Goal: Task Accomplishment & Management: Complete application form

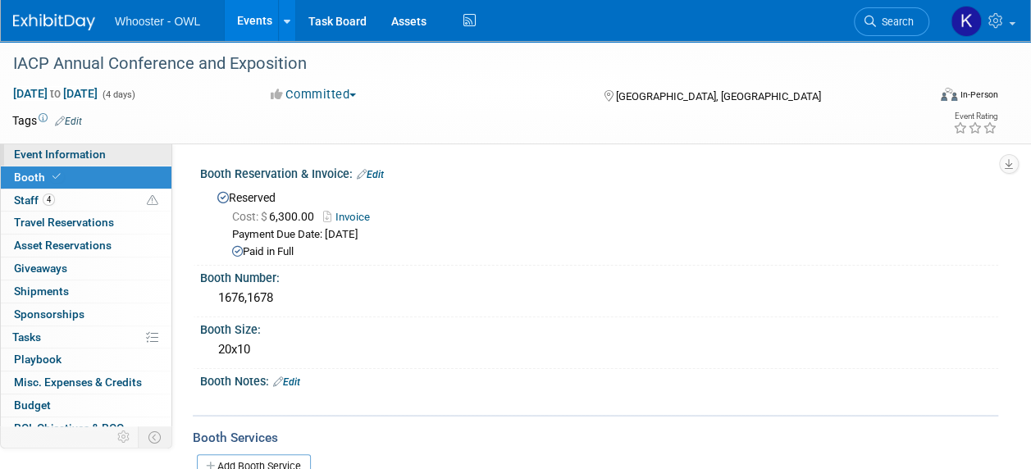
click at [70, 153] on span "Event Information" at bounding box center [60, 154] width 92 height 13
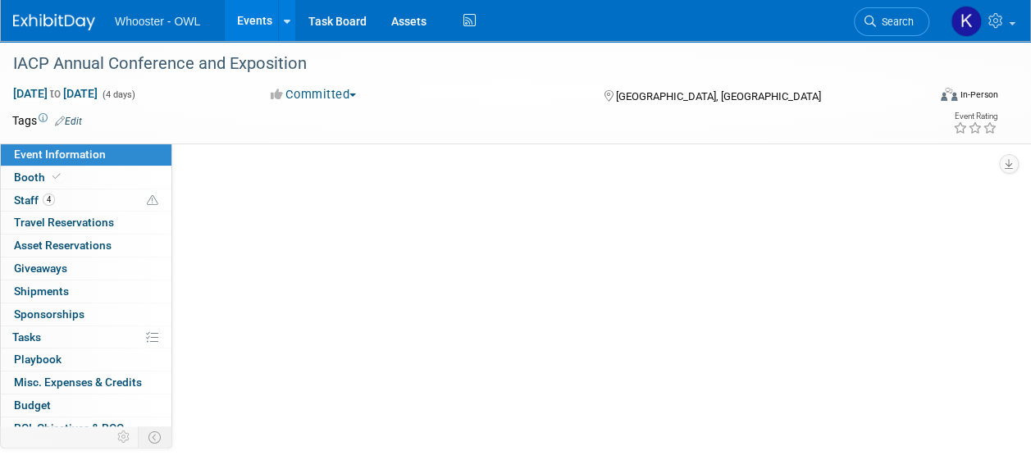
select select "Both"
select select "Law Enforcement - Government"
select select "Trade Show - Exhibit"
select select "Yes"
select select "Kamila Castaneda"
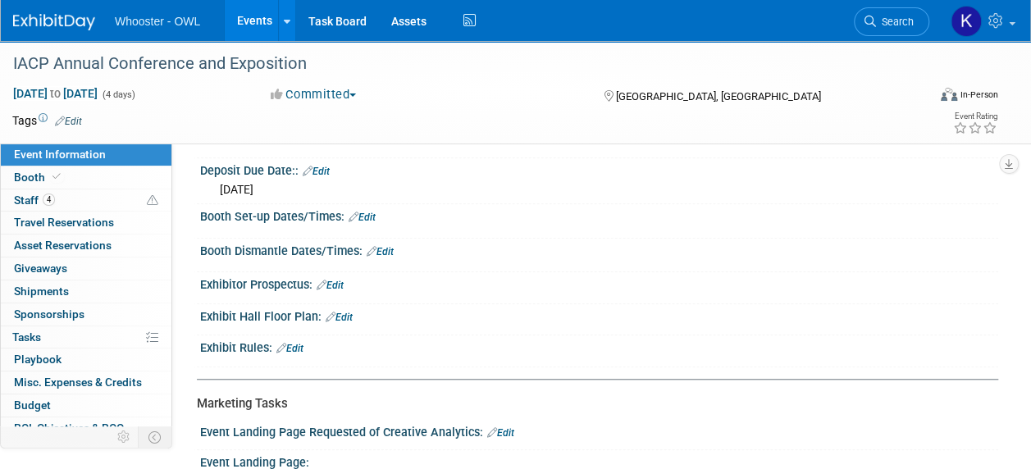
scroll to position [510, 0]
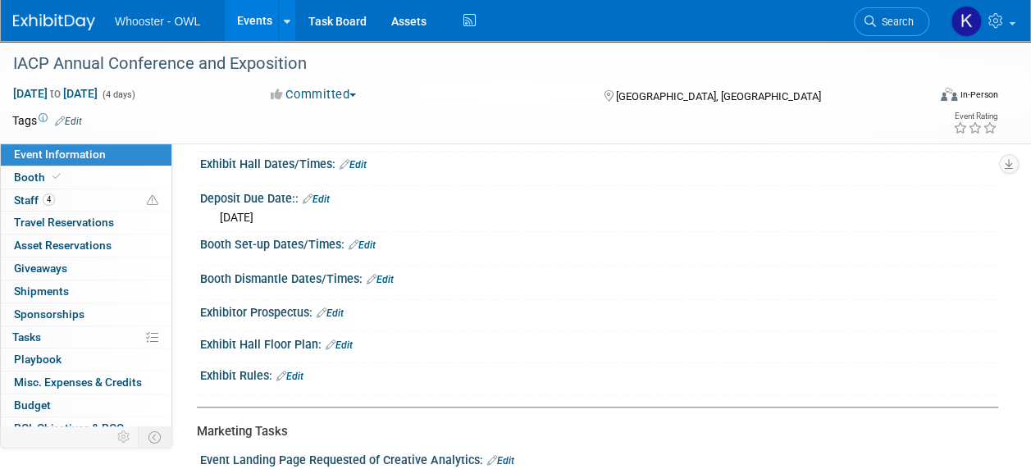
click at [371, 246] on link "Edit" at bounding box center [362, 245] width 27 height 11
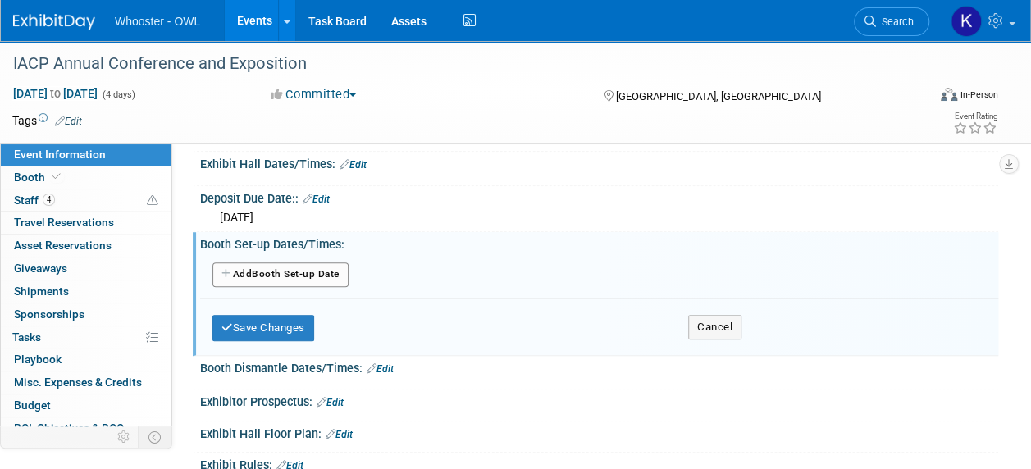
click at [325, 263] on button "Add Another Booth Set-up Date" at bounding box center [281, 275] width 136 height 25
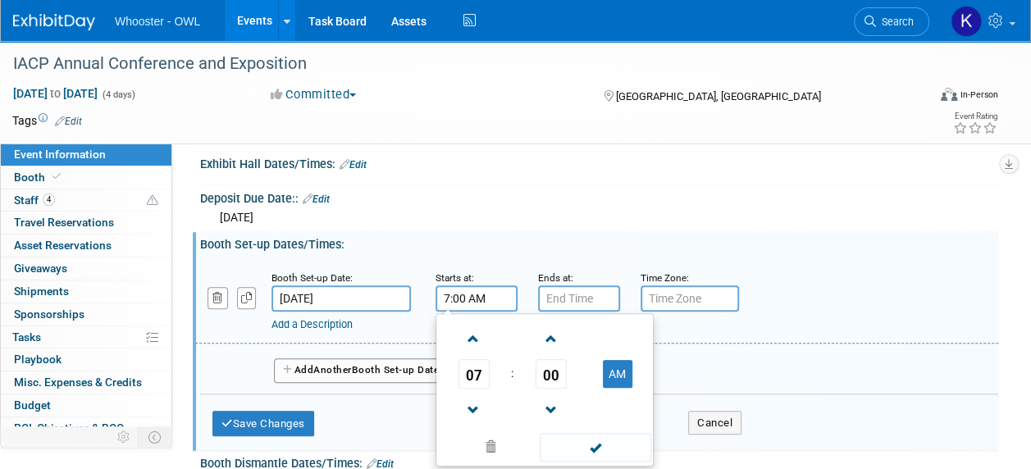
click at [459, 297] on input "7:00 AM" at bounding box center [477, 299] width 82 height 26
click at [475, 330] on span at bounding box center [473, 339] width 29 height 29
type input "8:00 AM"
click at [564, 293] on input "7:00 PM" at bounding box center [579, 299] width 82 height 26
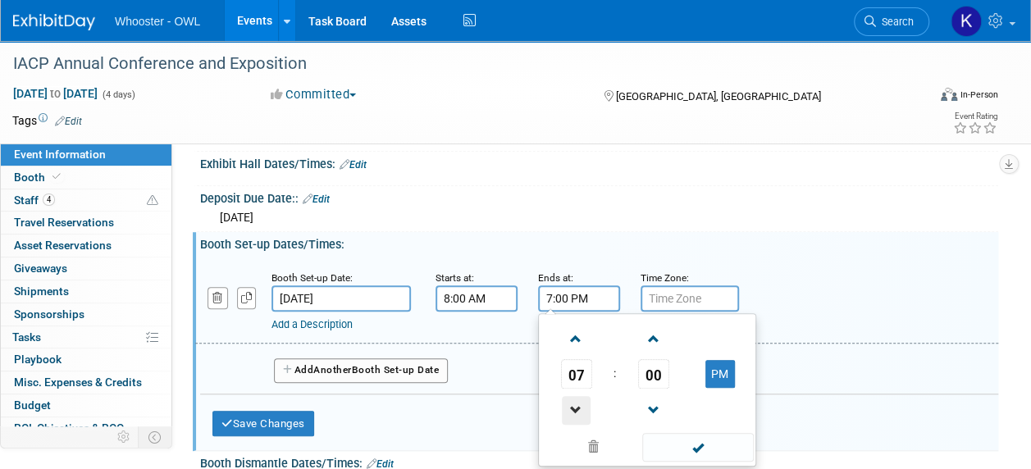
click at [580, 407] on span at bounding box center [576, 410] width 29 height 29
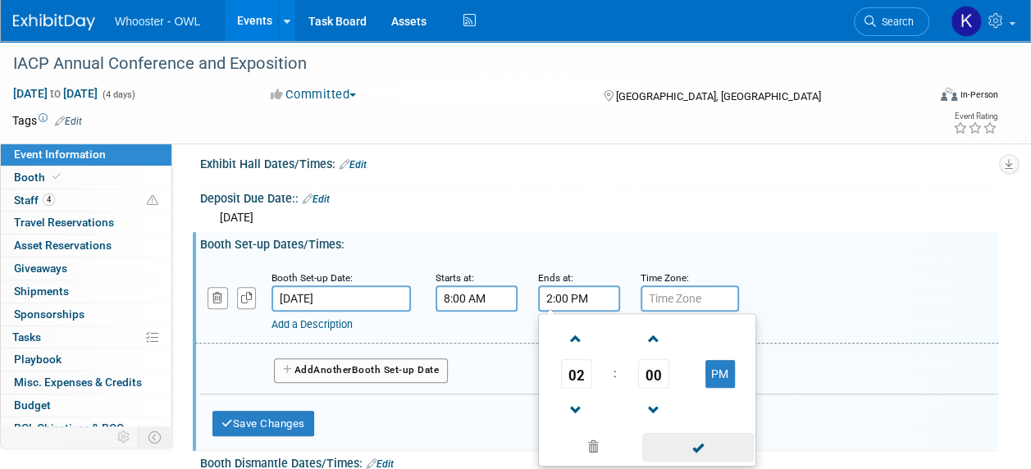
click at [702, 440] on span at bounding box center [697, 447] width 111 height 29
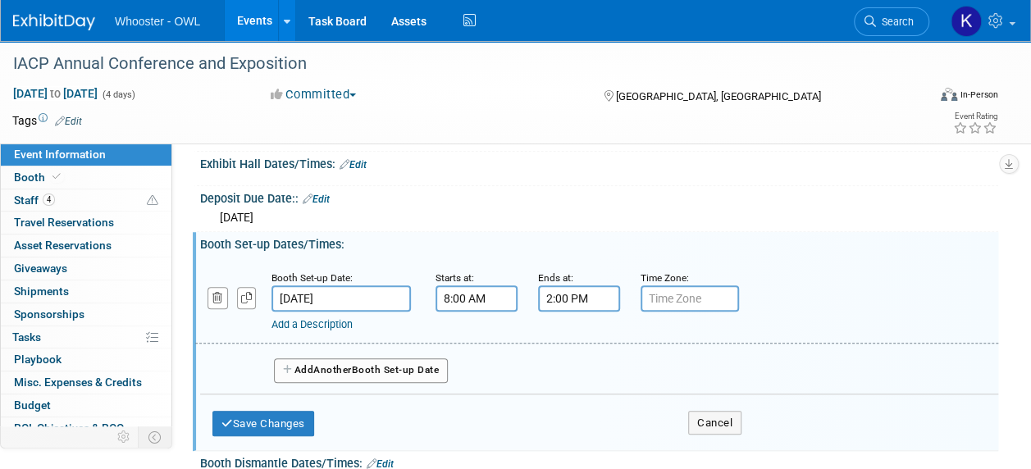
click at [319, 370] on span "Another" at bounding box center [332, 369] width 39 height 11
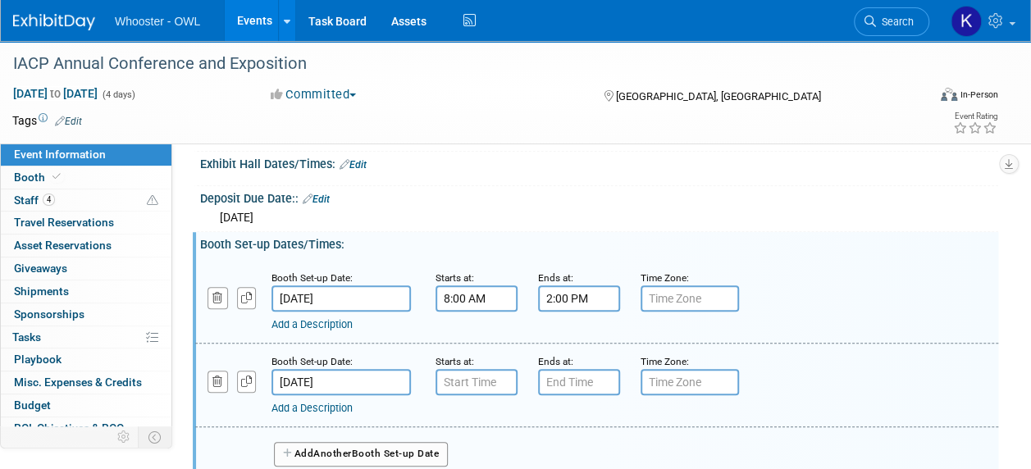
click at [556, 297] on input "2:00 PM" at bounding box center [579, 299] width 82 height 26
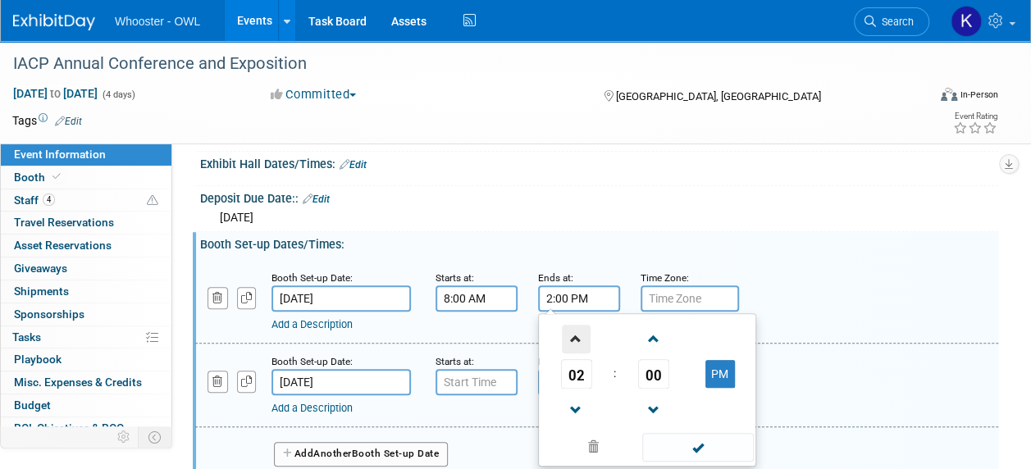
click at [578, 341] on span at bounding box center [576, 339] width 29 height 29
type input "5:00 PM"
click at [693, 450] on span at bounding box center [697, 447] width 111 height 29
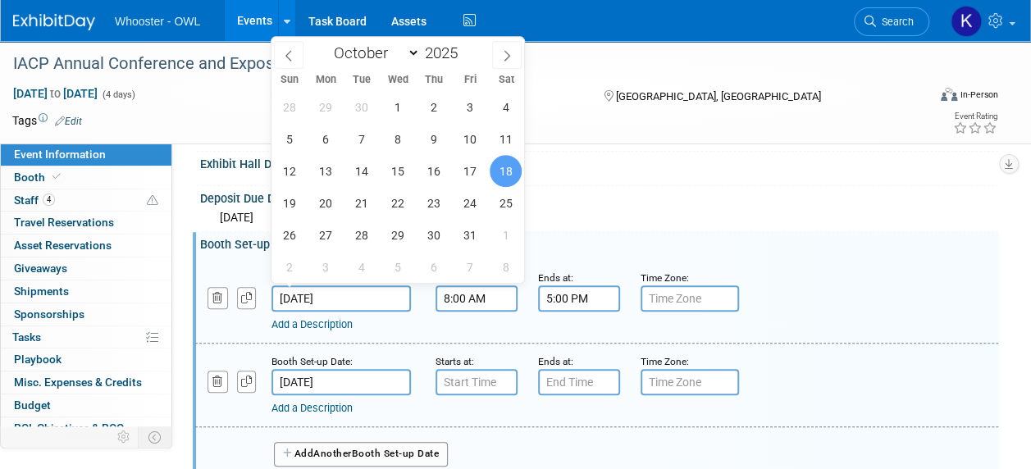
click at [338, 286] on input "Oct 18, 2025" at bounding box center [341, 299] width 139 height 26
click at [476, 178] on span "17" at bounding box center [470, 171] width 32 height 32
type input "Oct 17, 2025"
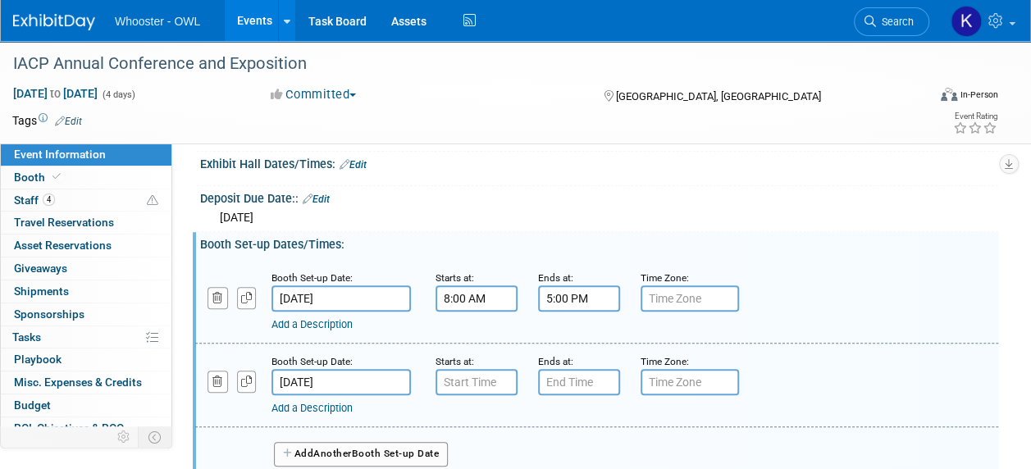
click at [353, 379] on input "Oct 19, 2025" at bounding box center [341, 382] width 139 height 26
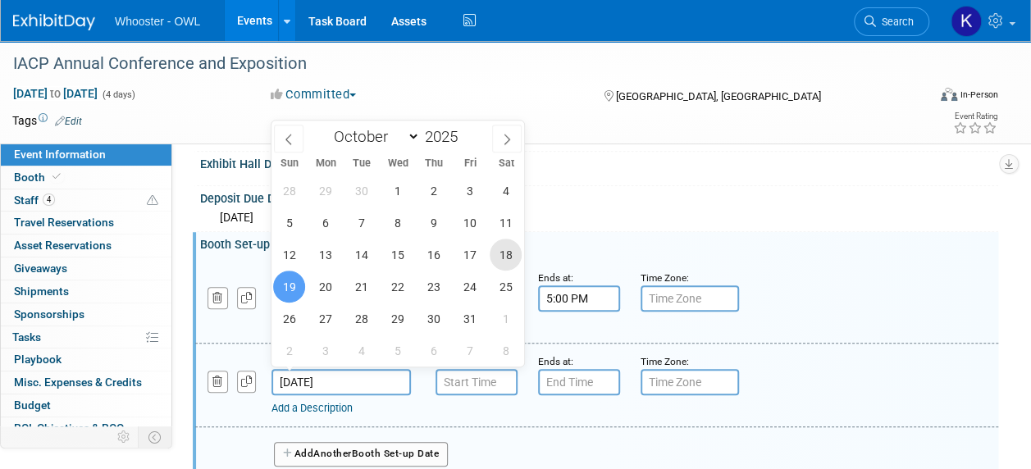
click at [499, 261] on span "18" at bounding box center [506, 255] width 32 height 32
type input "Oct 18, 2025"
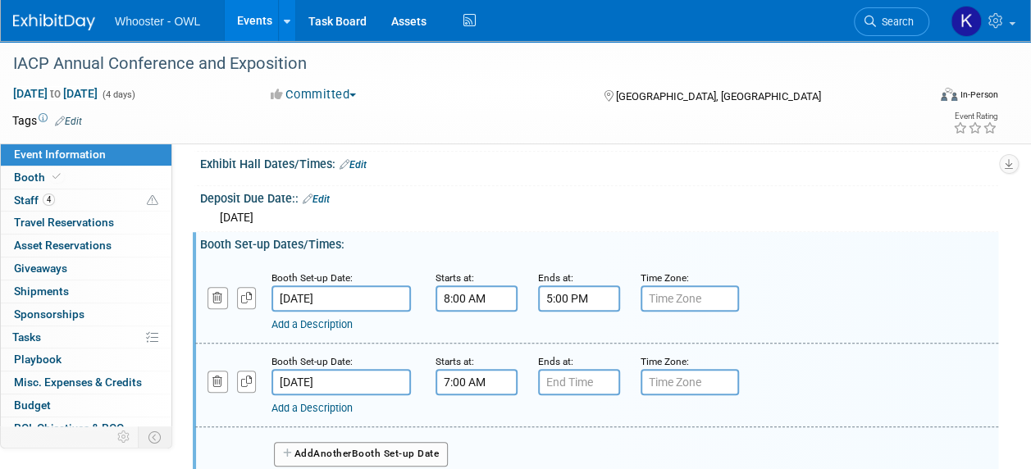
click at [461, 378] on input "7:00 AM" at bounding box center [477, 382] width 82 height 26
click at [473, 410] on span at bounding box center [473, 423] width 29 height 29
type input "8:00 AM"
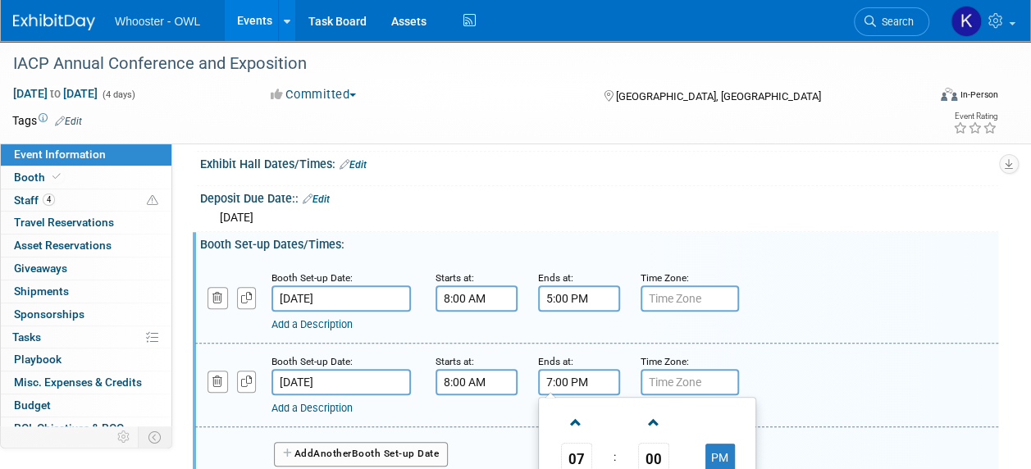
click at [566, 386] on input "7:00 PM" at bounding box center [579, 382] width 82 height 26
click at [549, 374] on input "7:00 PM" at bounding box center [579, 382] width 82 height 26
click at [551, 374] on input "7:00 PM" at bounding box center [579, 382] width 82 height 26
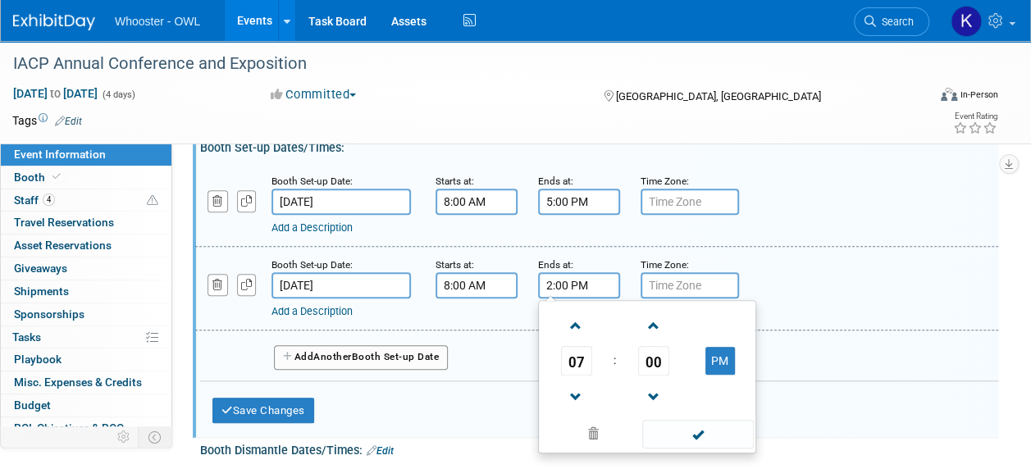
scroll to position [606, 0]
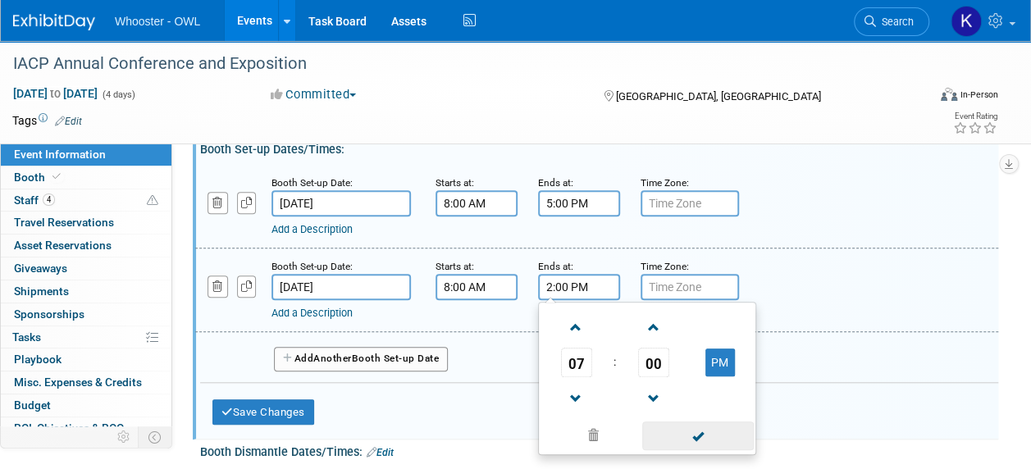
click at [706, 432] on span at bounding box center [697, 436] width 111 height 29
type input "2:00 PM"
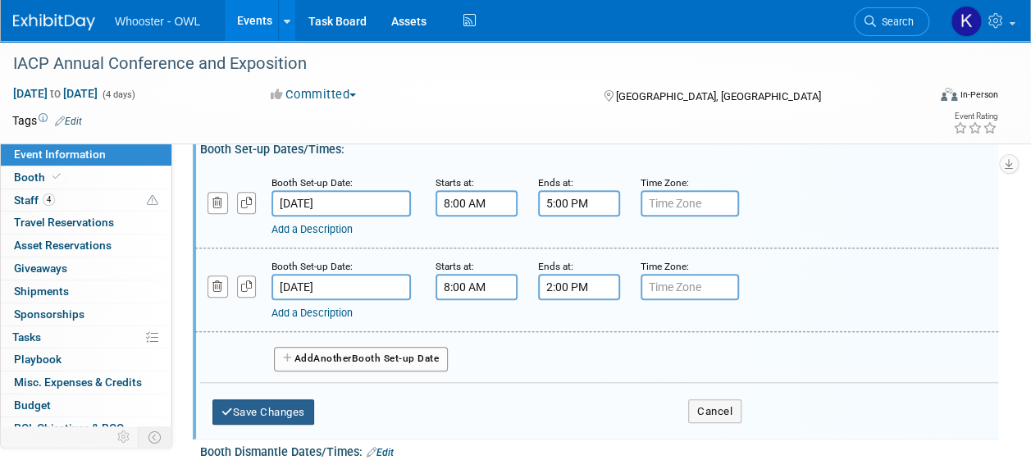
click at [282, 400] on button "Save Changes" at bounding box center [264, 413] width 102 height 26
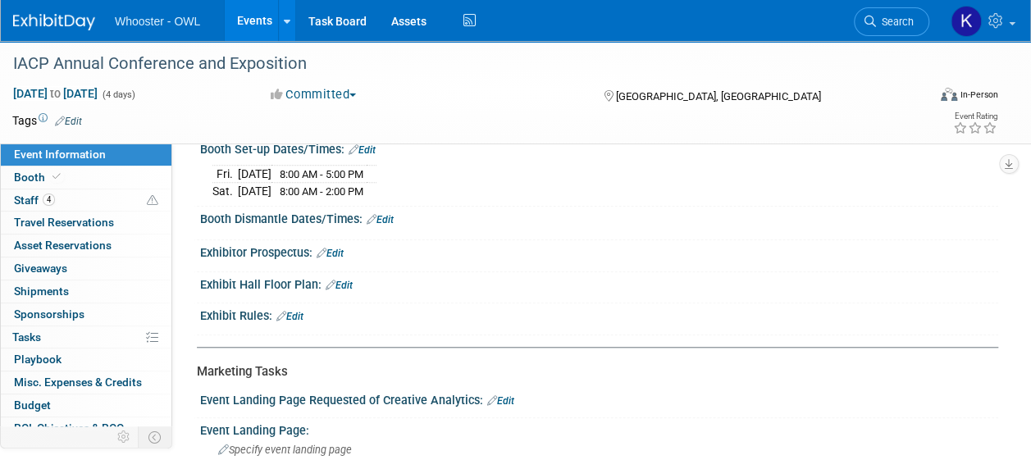
click at [374, 214] on icon at bounding box center [372, 219] width 10 height 11
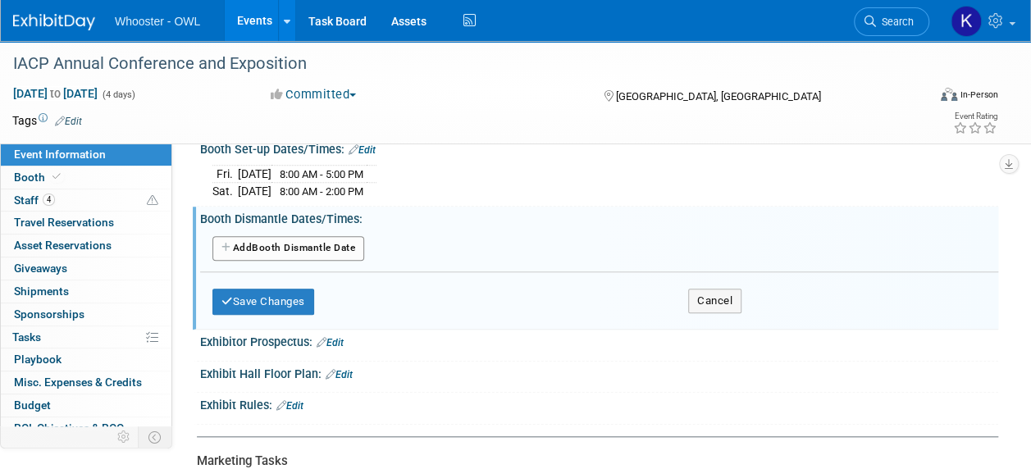
click at [302, 246] on button "Add Another Booth Dismantle Date" at bounding box center [289, 248] width 152 height 25
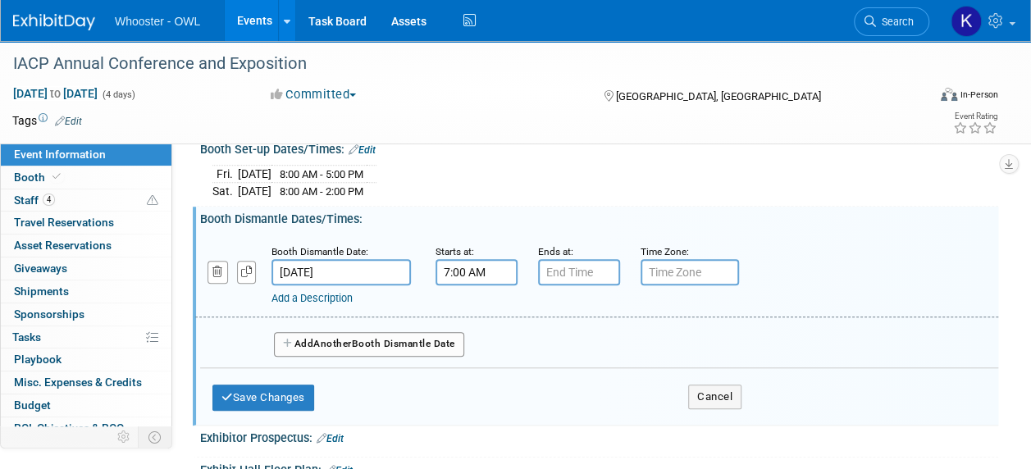
click at [455, 271] on input "7:00 AM" at bounding box center [477, 272] width 82 height 26
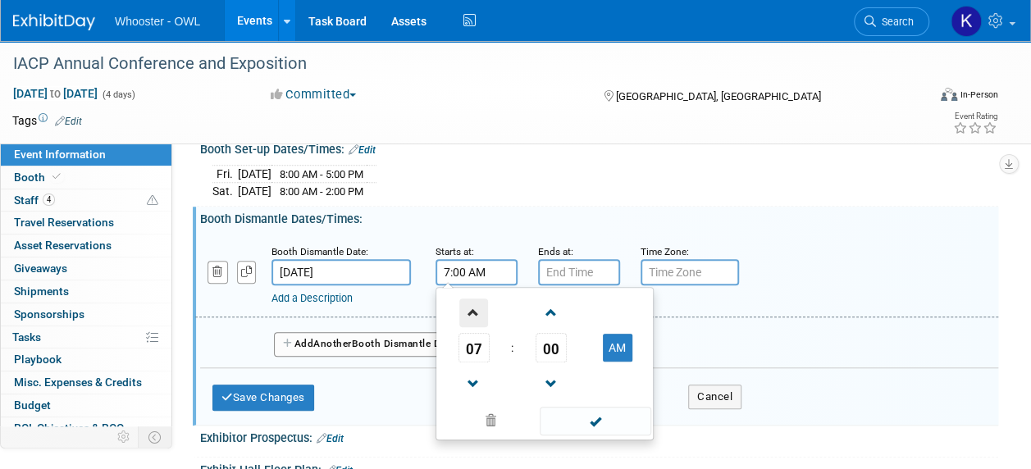
click at [479, 305] on span at bounding box center [473, 313] width 29 height 29
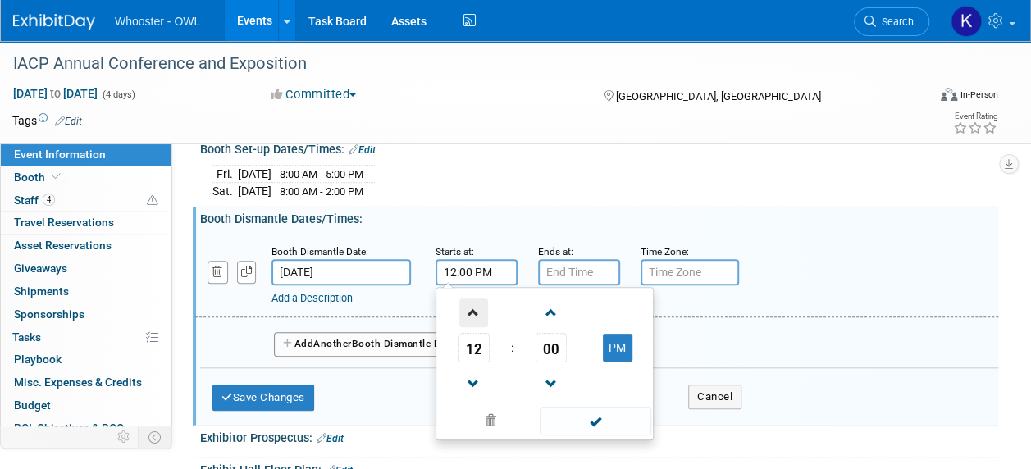
click at [475, 303] on span at bounding box center [473, 313] width 29 height 29
type input "2:00 PM"
click at [578, 267] on input "7:00 PM" at bounding box center [579, 272] width 82 height 26
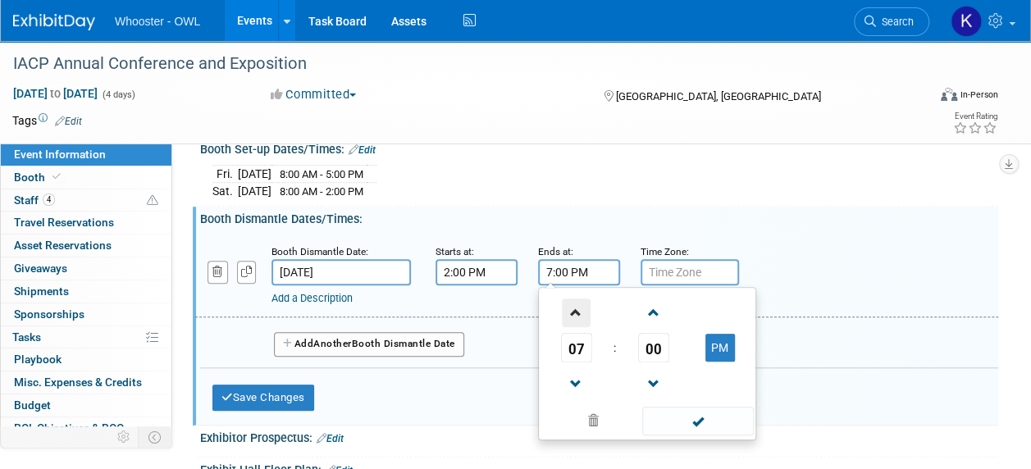
click at [574, 304] on span at bounding box center [576, 313] width 29 height 29
type input "9:00 PM"
click at [679, 412] on span at bounding box center [697, 421] width 111 height 29
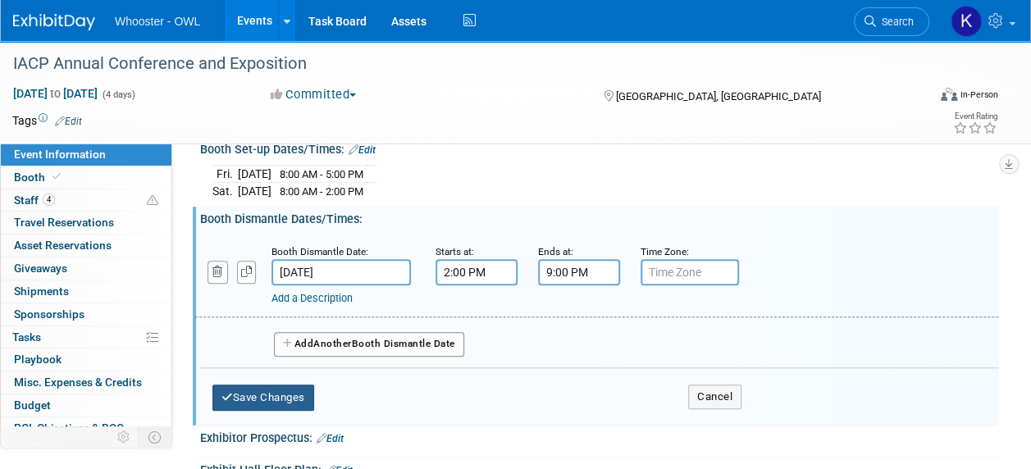
click at [286, 391] on button "Save Changes" at bounding box center [264, 398] width 102 height 26
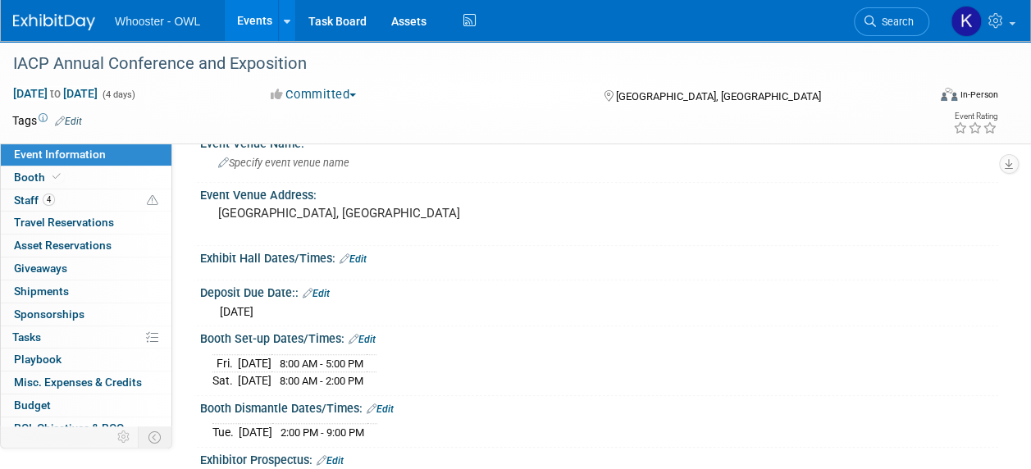
scroll to position [414, 0]
click at [363, 248] on div "Exhibit Hall Dates/Times: Edit" at bounding box center [599, 258] width 798 height 21
click at [363, 258] on link "Edit" at bounding box center [353, 260] width 27 height 11
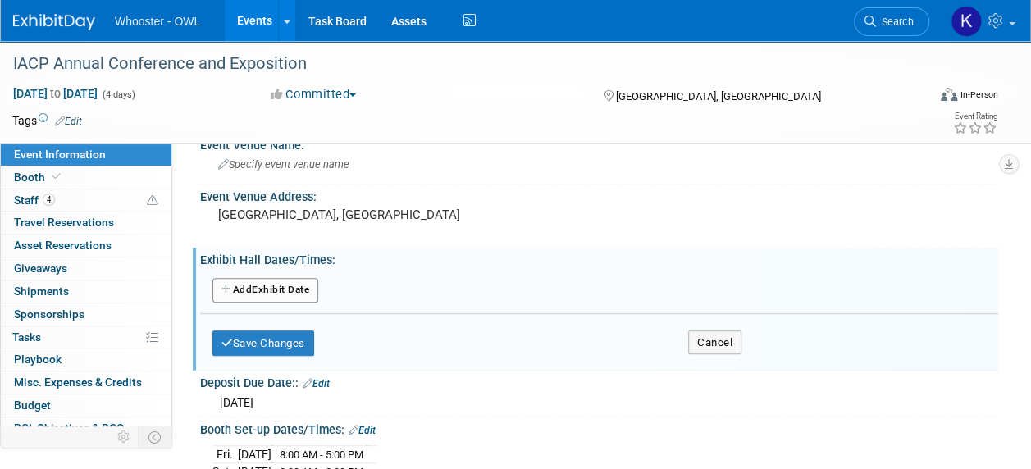
click at [281, 291] on button "Add Another Exhibit Date" at bounding box center [266, 290] width 106 height 25
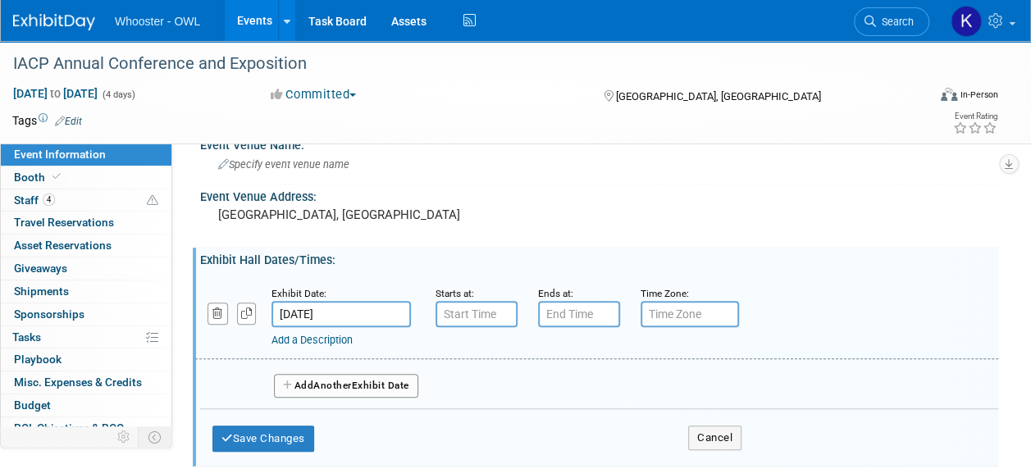
click at [318, 313] on input "Oct 18, 2025" at bounding box center [341, 314] width 139 height 26
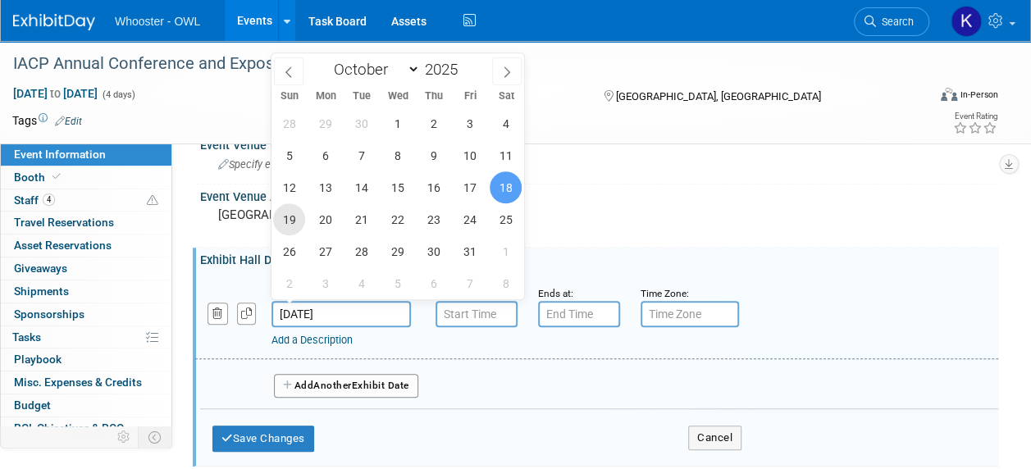
click at [288, 217] on span "19" at bounding box center [289, 219] width 32 height 32
type input "Oct 19, 2025"
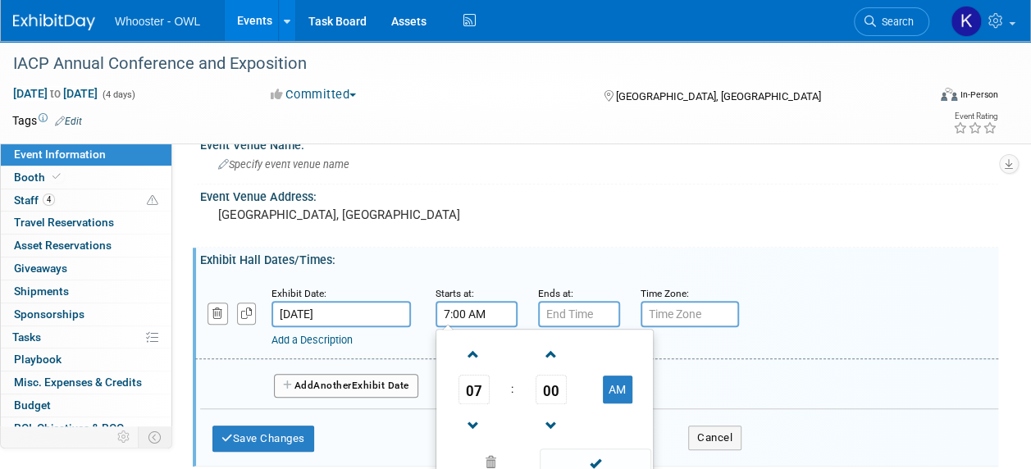
click at [482, 312] on input "7:00 AM" at bounding box center [477, 314] width 82 height 26
click at [469, 353] on span at bounding box center [473, 355] width 29 height 29
type input "10:00 AM"
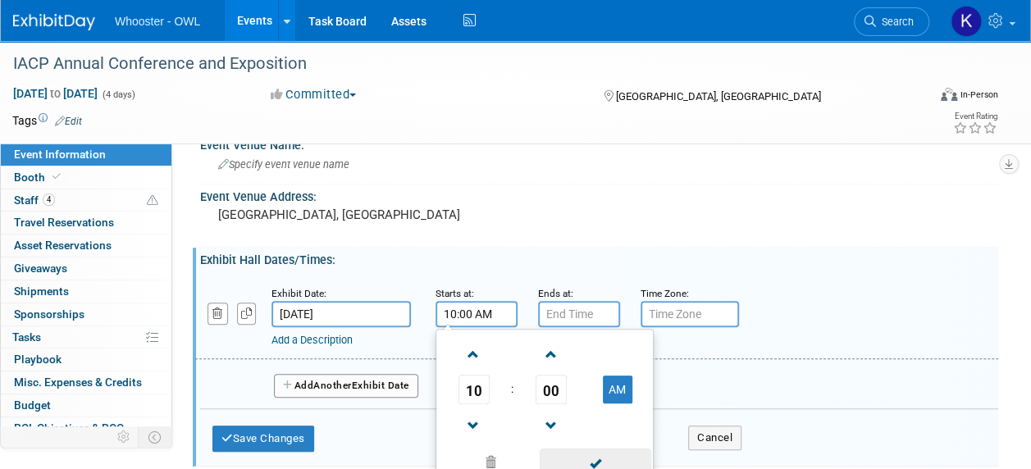
click at [592, 461] on span at bounding box center [595, 463] width 111 height 29
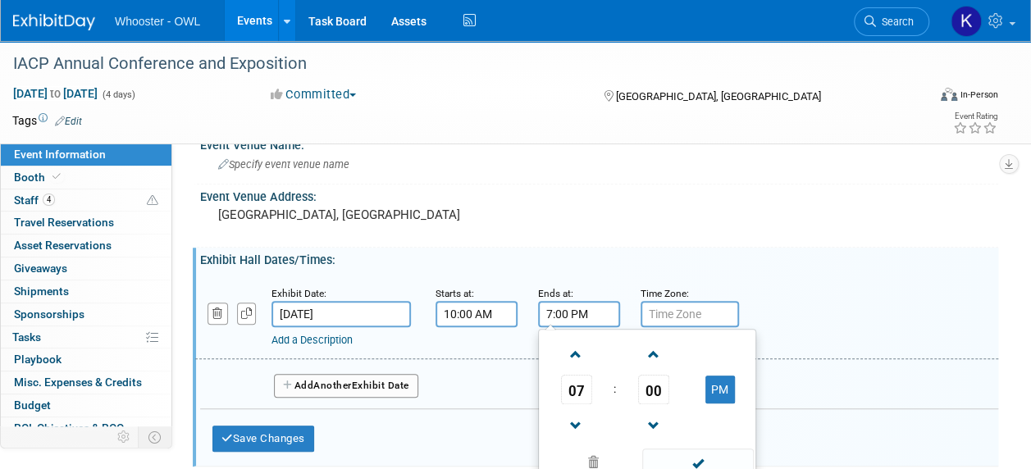
click at [565, 309] on input "7:00 PM" at bounding box center [579, 314] width 82 height 26
click at [584, 417] on span at bounding box center [576, 426] width 29 height 29
type input "5:00 PM"
click at [693, 450] on span at bounding box center [697, 463] width 111 height 29
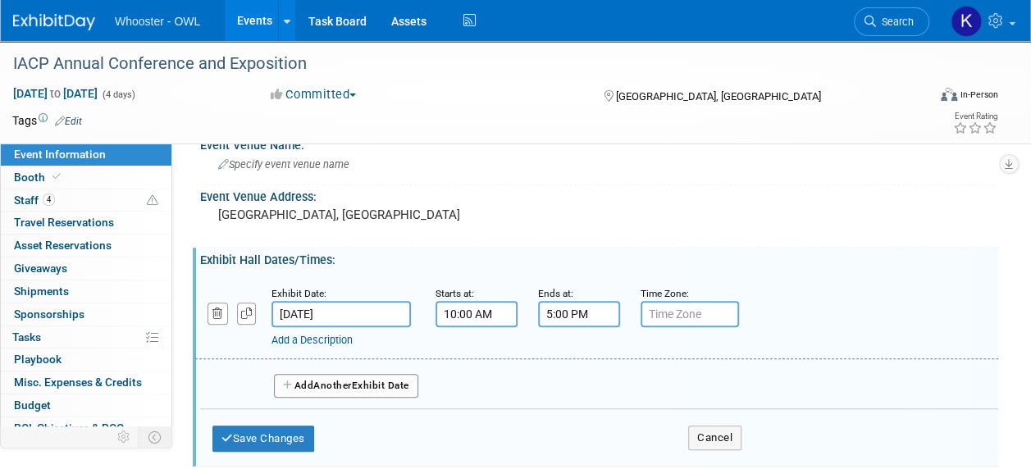
click at [329, 381] on span "Another" at bounding box center [332, 385] width 39 height 11
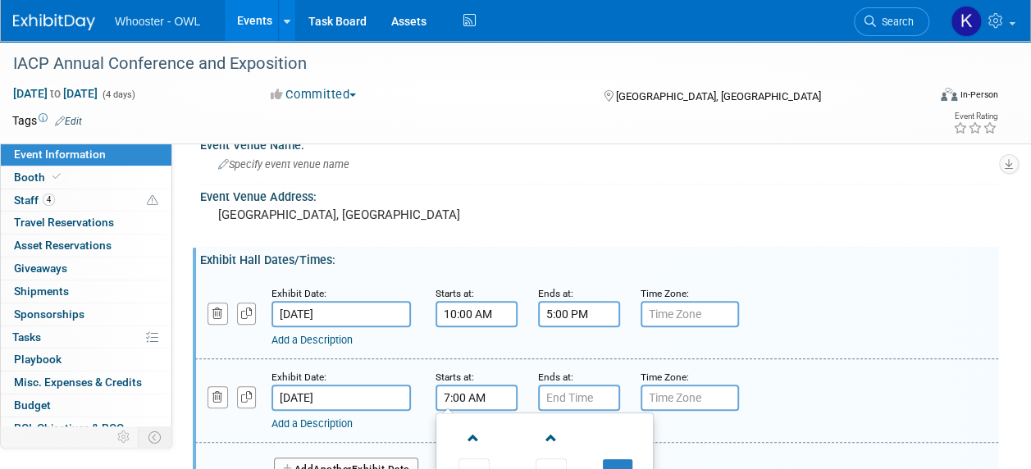
click at [482, 395] on input "7:00 AM" at bounding box center [477, 398] width 82 height 26
click at [469, 440] on span at bounding box center [473, 438] width 29 height 29
type input "10:00 AM"
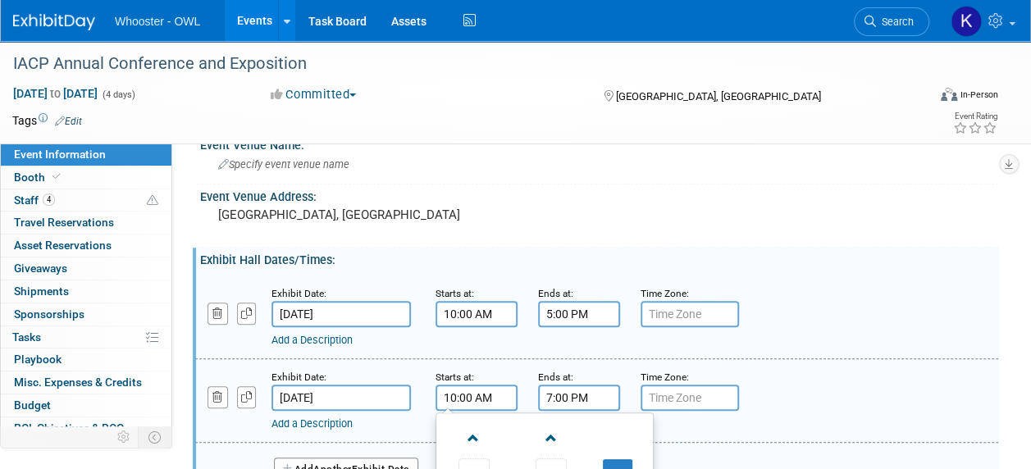
click at [573, 401] on input "7:00 PM" at bounding box center [579, 398] width 82 height 26
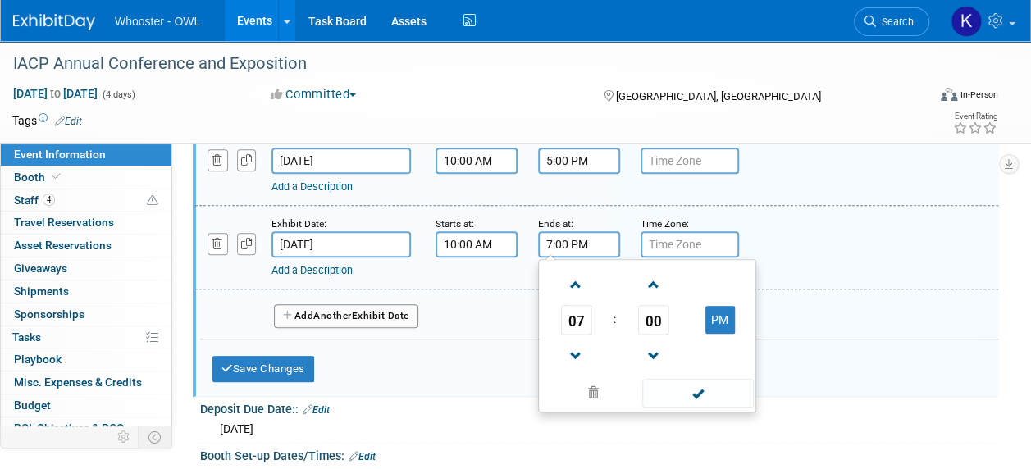
scroll to position [561, 0]
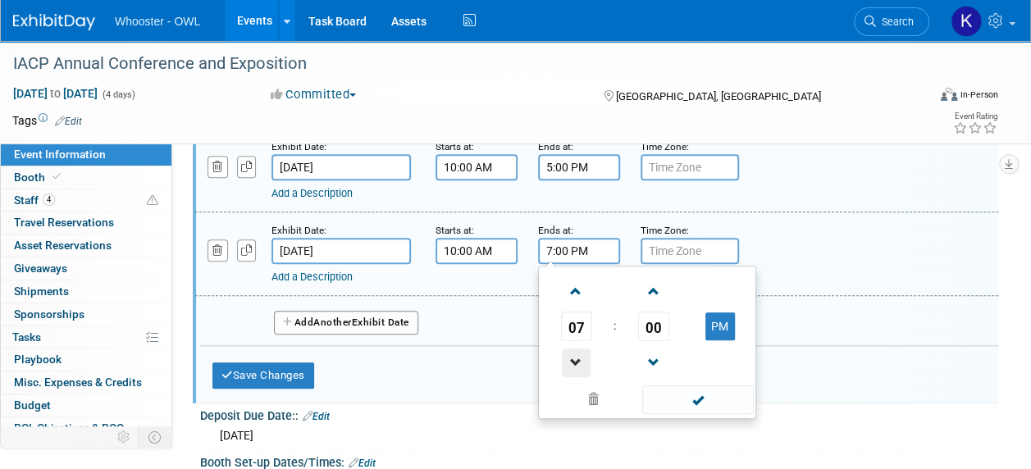
click at [573, 359] on span at bounding box center [576, 363] width 29 height 29
type input "5:00 PM"
click at [703, 394] on span at bounding box center [697, 400] width 111 height 29
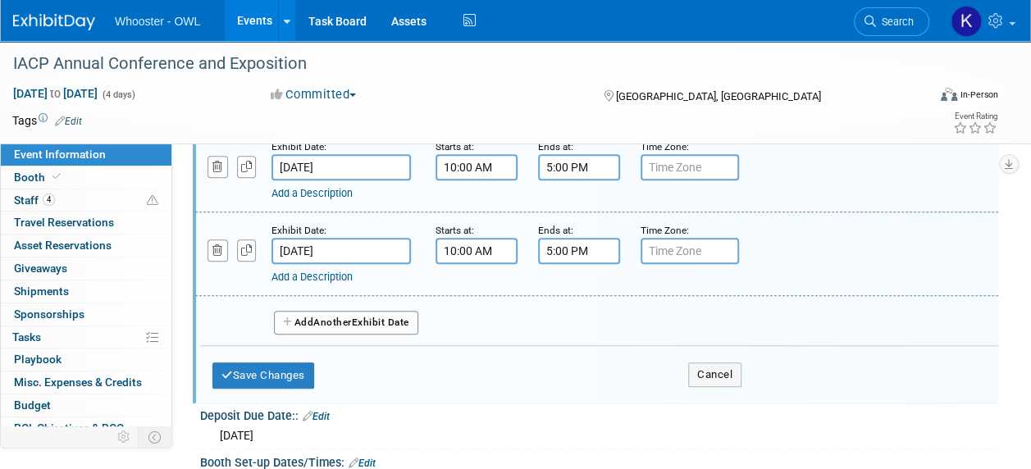
click at [359, 322] on button "Add Another Exhibit Date" at bounding box center [346, 323] width 144 height 25
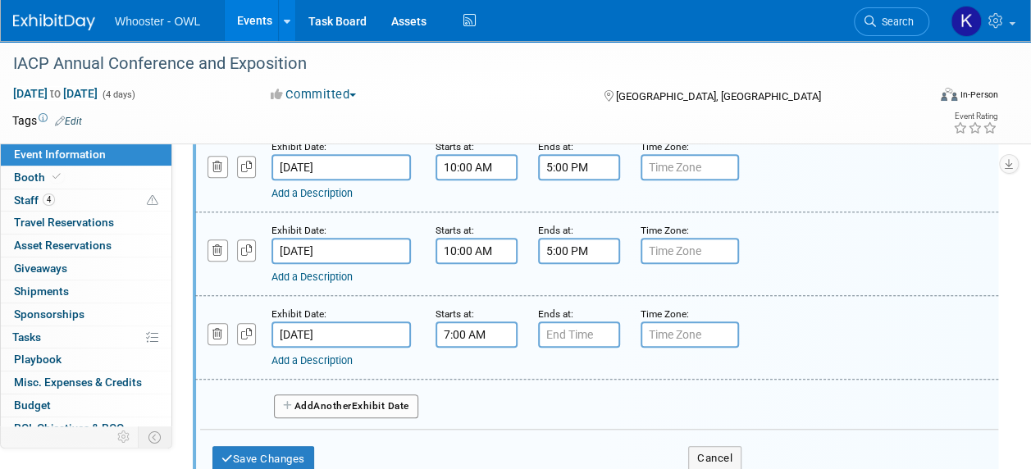
click at [461, 335] on input "7:00 AM" at bounding box center [477, 335] width 82 height 26
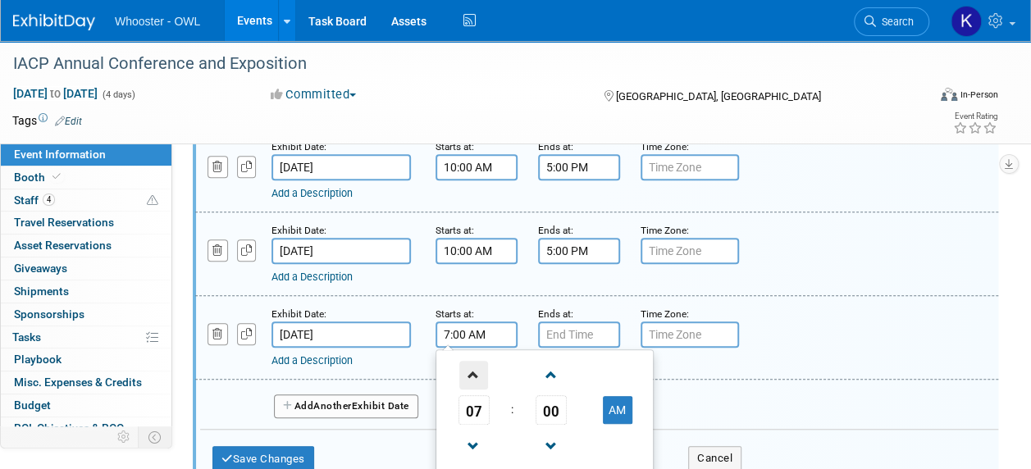
click at [473, 361] on span at bounding box center [473, 375] width 29 height 29
type input "10:00 AM"
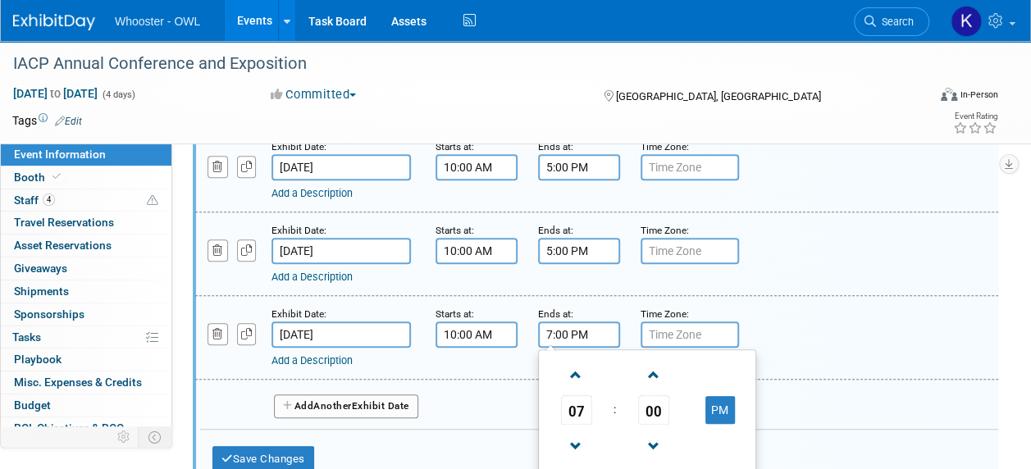
click at [586, 341] on input "7:00 PM" at bounding box center [579, 335] width 82 height 26
click at [575, 369] on span at bounding box center [576, 375] width 29 height 29
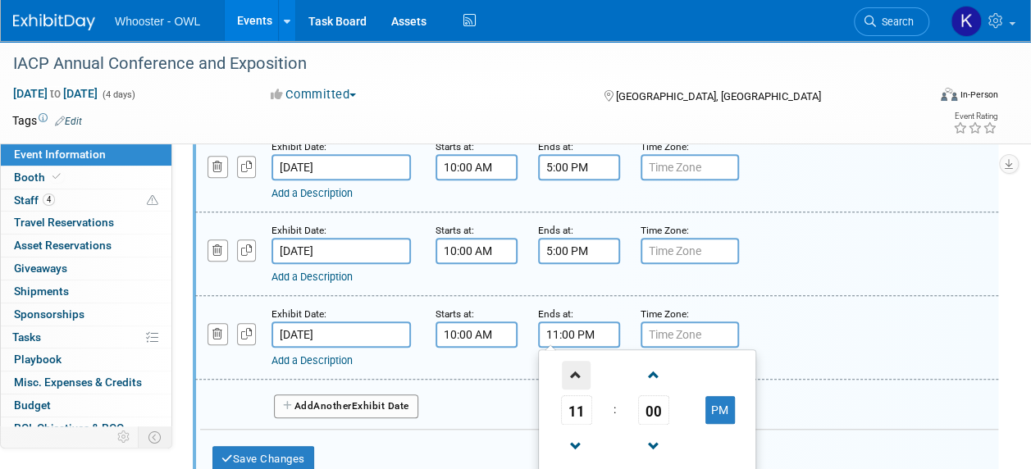
click at [575, 369] on span at bounding box center [576, 375] width 29 height 29
click at [716, 407] on button "AM" at bounding box center [721, 410] width 30 height 28
type input "2:00 PM"
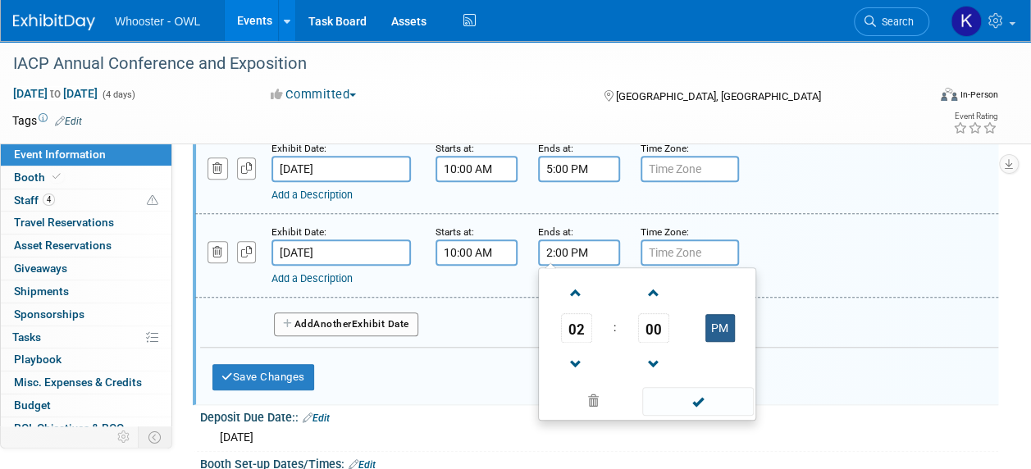
scroll to position [651, 0]
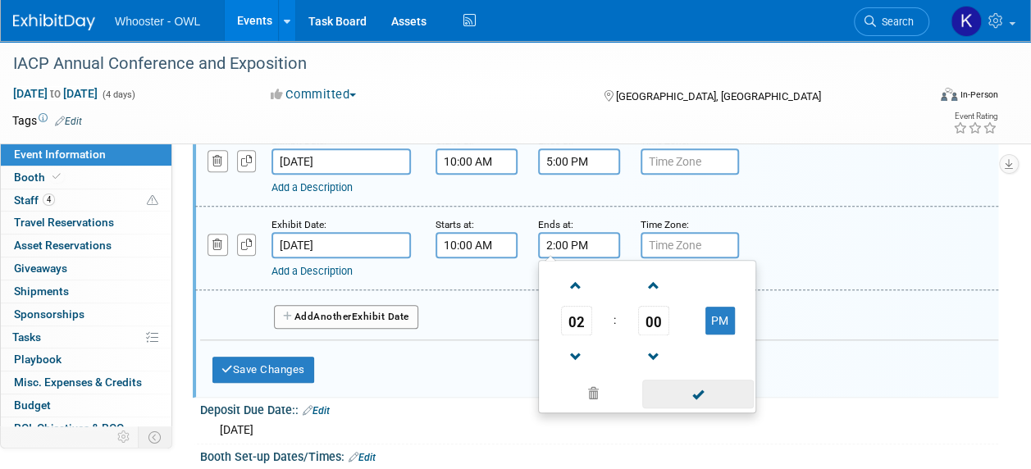
click at [704, 388] on span at bounding box center [697, 394] width 111 height 29
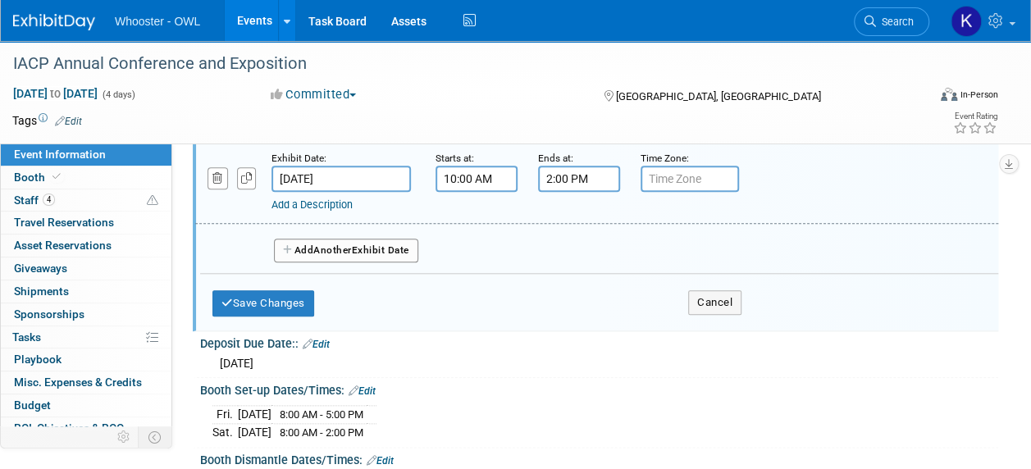
scroll to position [734, 0]
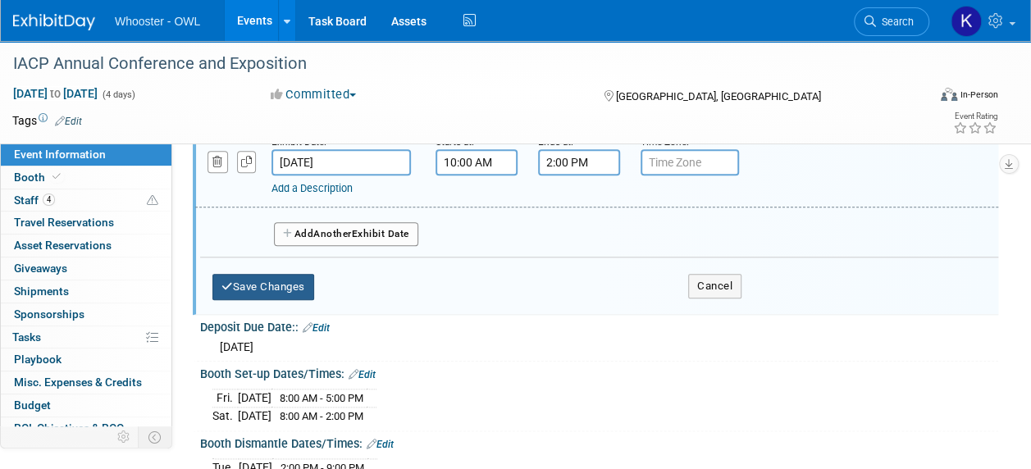
click at [281, 276] on button "Save Changes" at bounding box center [264, 287] width 102 height 26
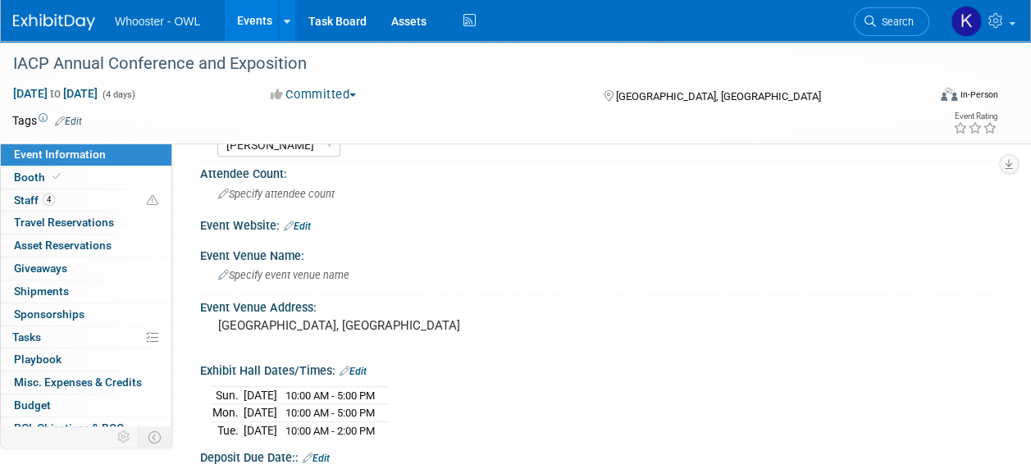
scroll to position [304, 0]
click at [341, 274] on span "Specify event venue name" at bounding box center [283, 275] width 131 height 12
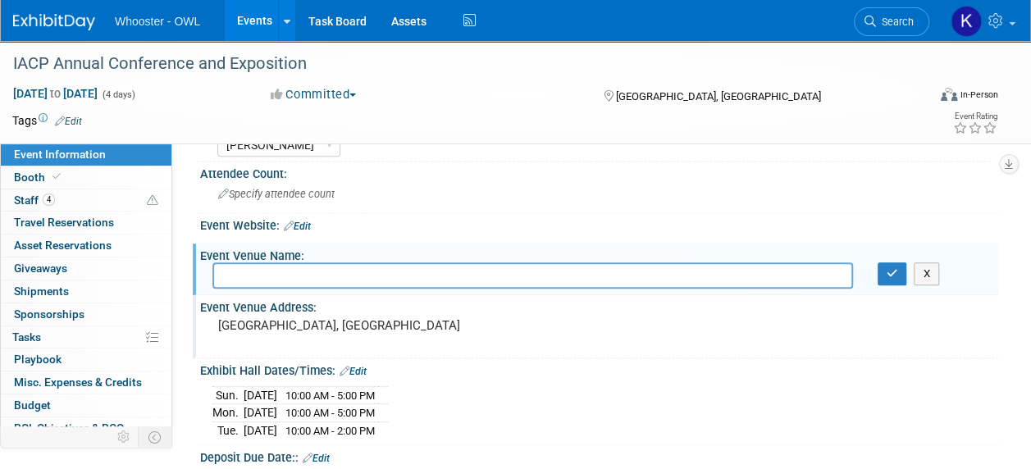
paste input "denverconvention.com Colorado Convention Center 700 14th St, Denver, CO 80202"
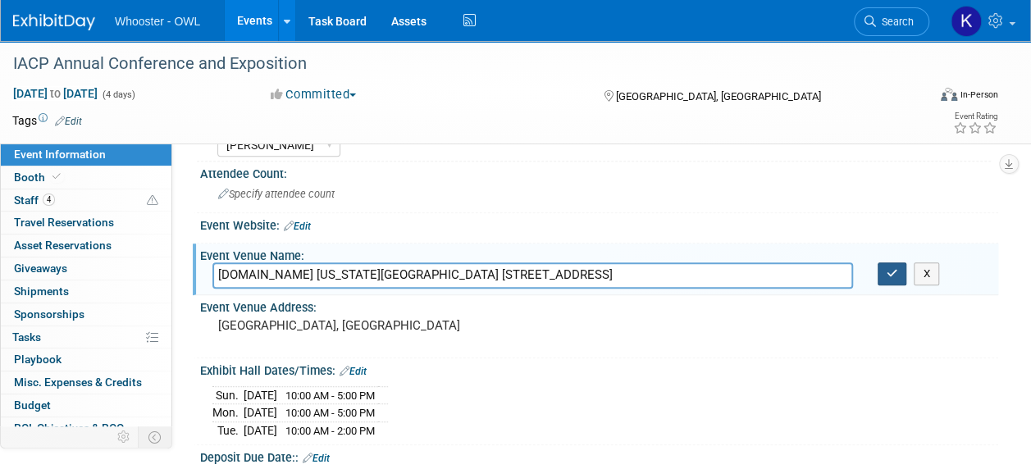
type input "denverconvention.com Colorado Convention Center 700 14th St, Denver, CO 80202"
click at [885, 281] on button "button" at bounding box center [893, 274] width 30 height 23
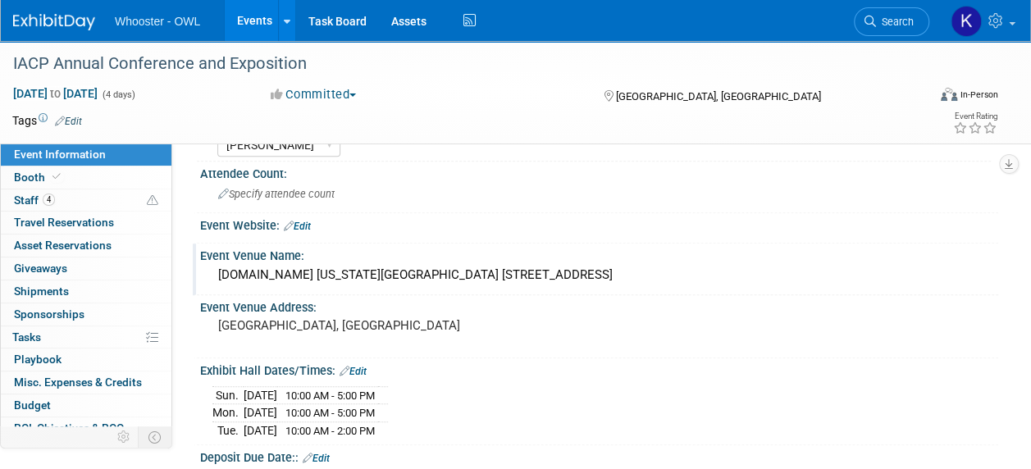
drag, startPoint x: 343, startPoint y: 272, endPoint x: 691, endPoint y: 277, distance: 347.9
click at [691, 277] on div "denverconvention.com Colorado Convention Center 700 14th St, Denver, CO 80202" at bounding box center [600, 275] width 774 height 25
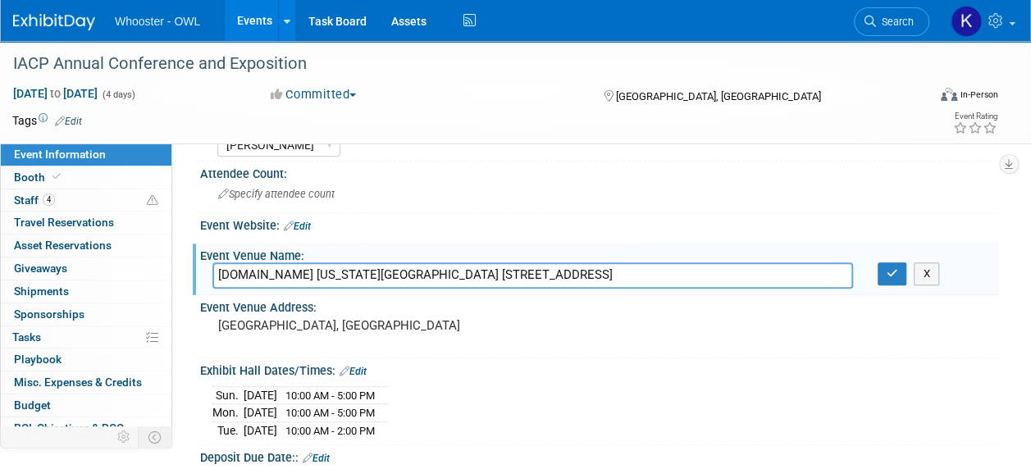
drag, startPoint x: 683, startPoint y: 272, endPoint x: 348, endPoint y: 267, distance: 334.8
click at [348, 267] on input "denverconvention.com Colorado Convention Center 700 14th St, Denver, CO 80202" at bounding box center [533, 275] width 641 height 25
click at [347, 274] on input "denverconvention.com Colorado Convention Center 700 14th St, Denver, CO 80202" at bounding box center [533, 275] width 641 height 25
type input "Colorado Convention Center 700 14th St, Denver, CO 80202"
click at [888, 276] on icon "button" at bounding box center [892, 273] width 11 height 11
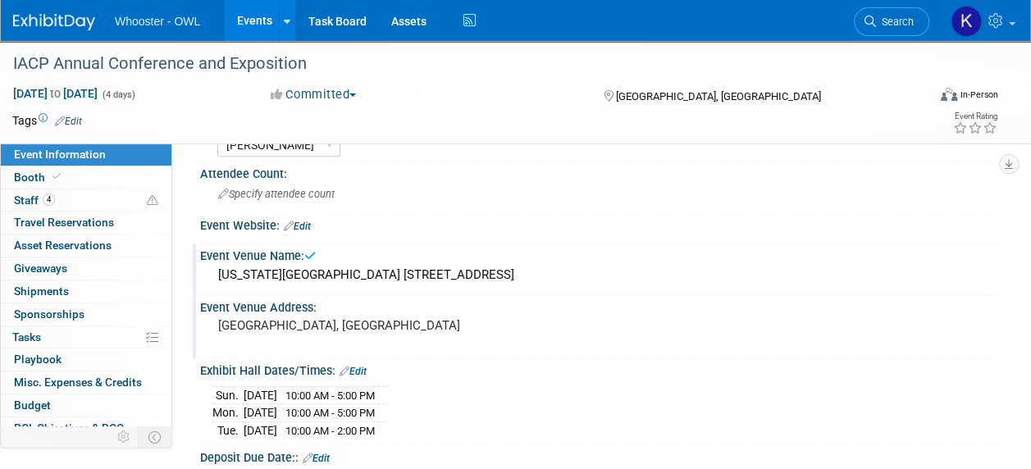
click at [289, 321] on pre "[GEOGRAPHIC_DATA], [GEOGRAPHIC_DATA]" at bounding box center [366, 325] width 296 height 15
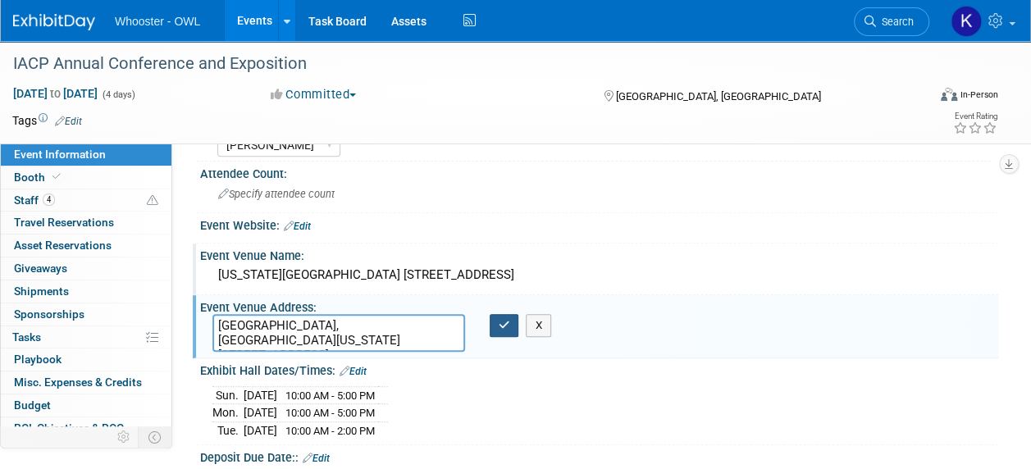
type textarea "Denver, CO Colorado Convention Center 700 14th St, Denver, CO 80202"
click at [512, 324] on button "button" at bounding box center [505, 325] width 30 height 23
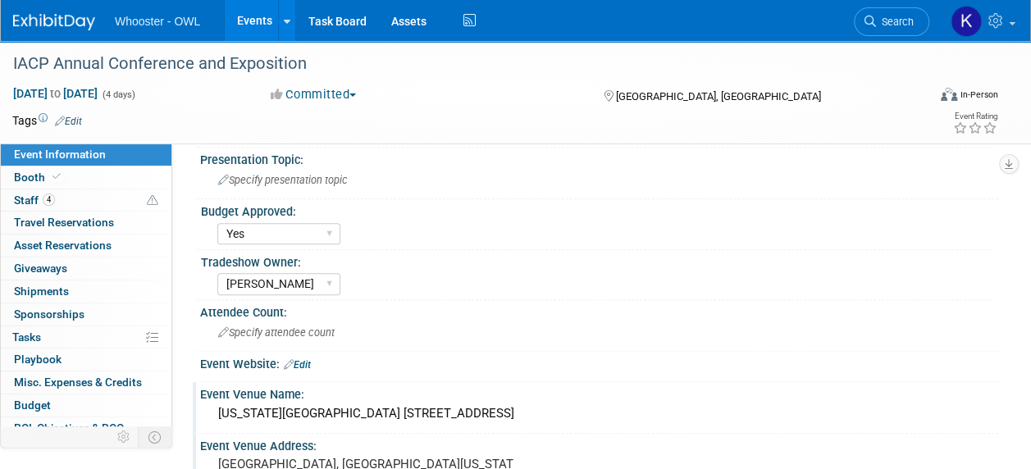
scroll to position [166, 0]
click at [300, 359] on link "Edit" at bounding box center [297, 364] width 27 height 11
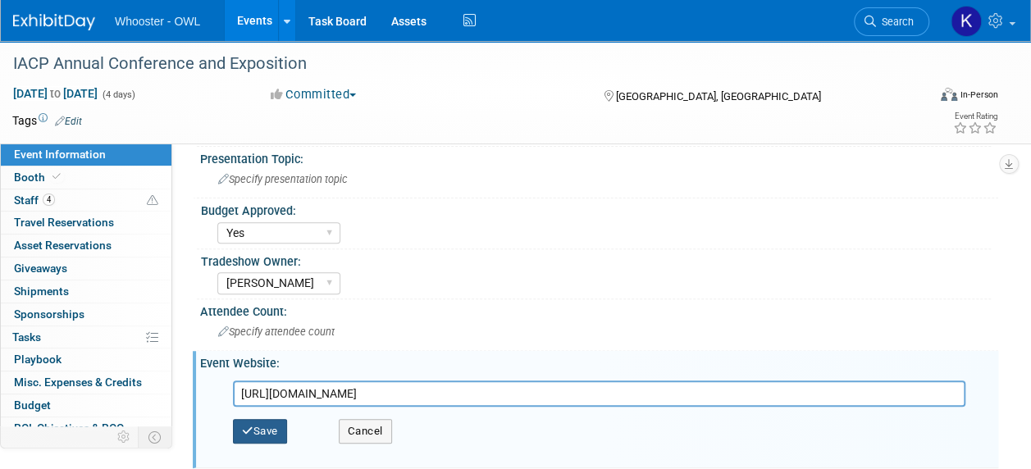
type input "https://www.theiacpconference.org/schedule-at-a-glance/"
click at [259, 436] on button "Save" at bounding box center [260, 431] width 54 height 25
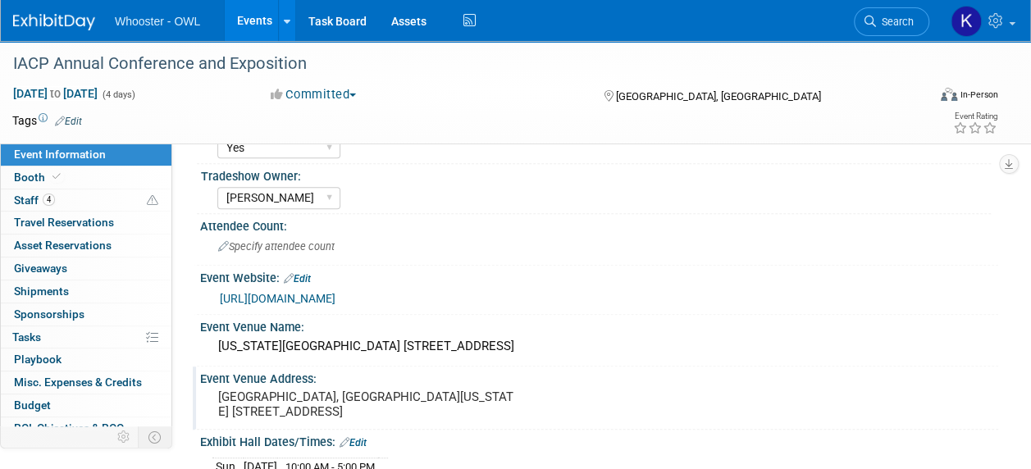
scroll to position [249, 0]
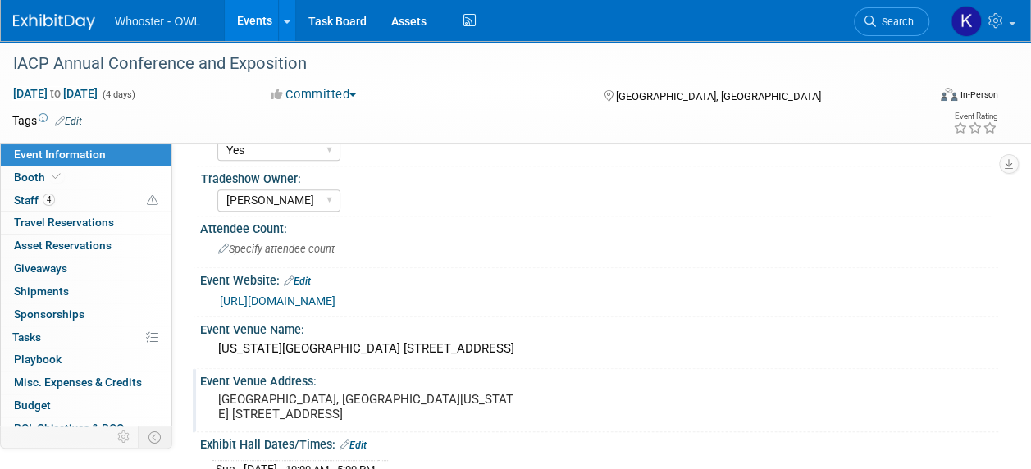
click at [247, 13] on link "Events" at bounding box center [255, 20] width 60 height 41
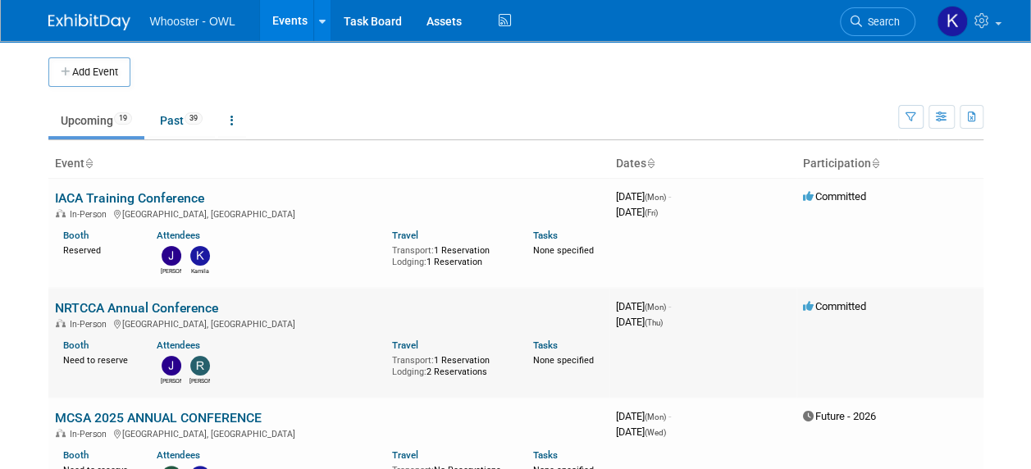
click at [161, 307] on link "NRTCCA Annual Conference" at bounding box center [136, 308] width 163 height 16
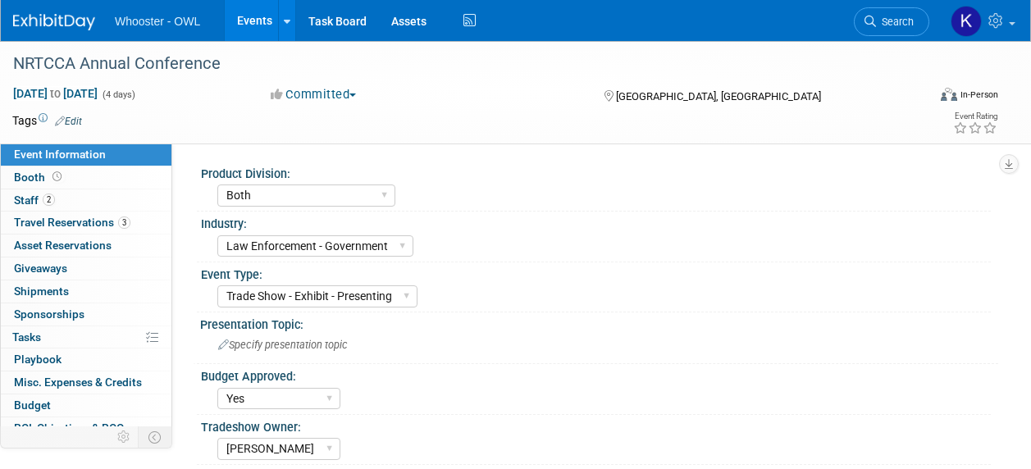
select select "Both"
select select "Law Enforcement - Government"
select select "Trade Show - Exhibit - Presenting"
select select "Yes"
select select "[PERSON_NAME]"
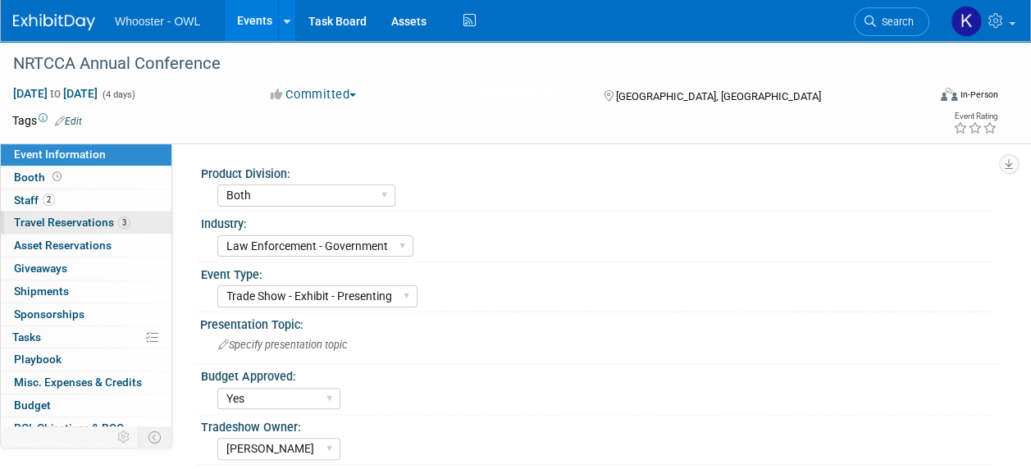
click at [92, 219] on span "Travel Reservations 3" at bounding box center [72, 222] width 117 height 13
